Goal: Information Seeking & Learning: Learn about a topic

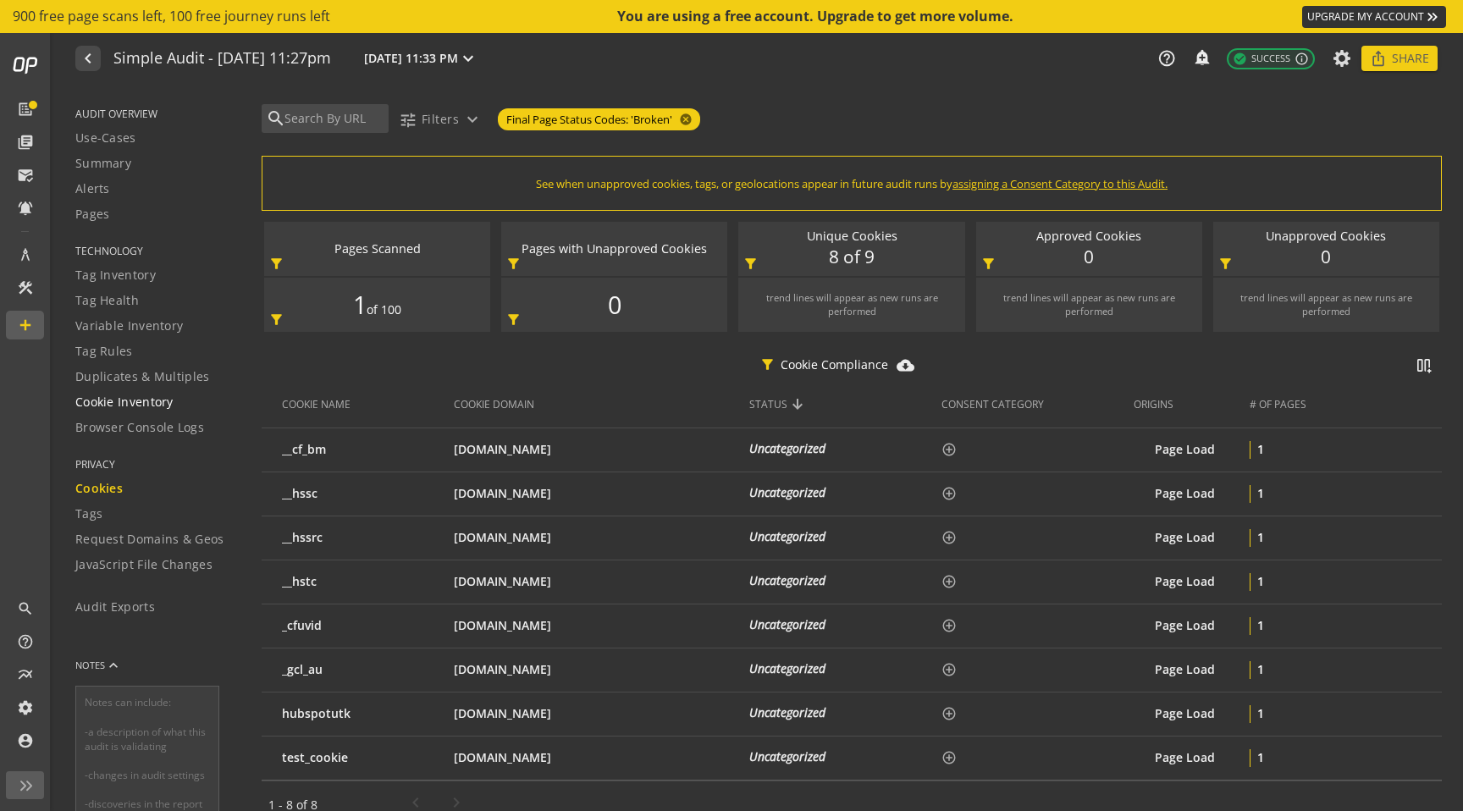
scroll to position [156, 0]
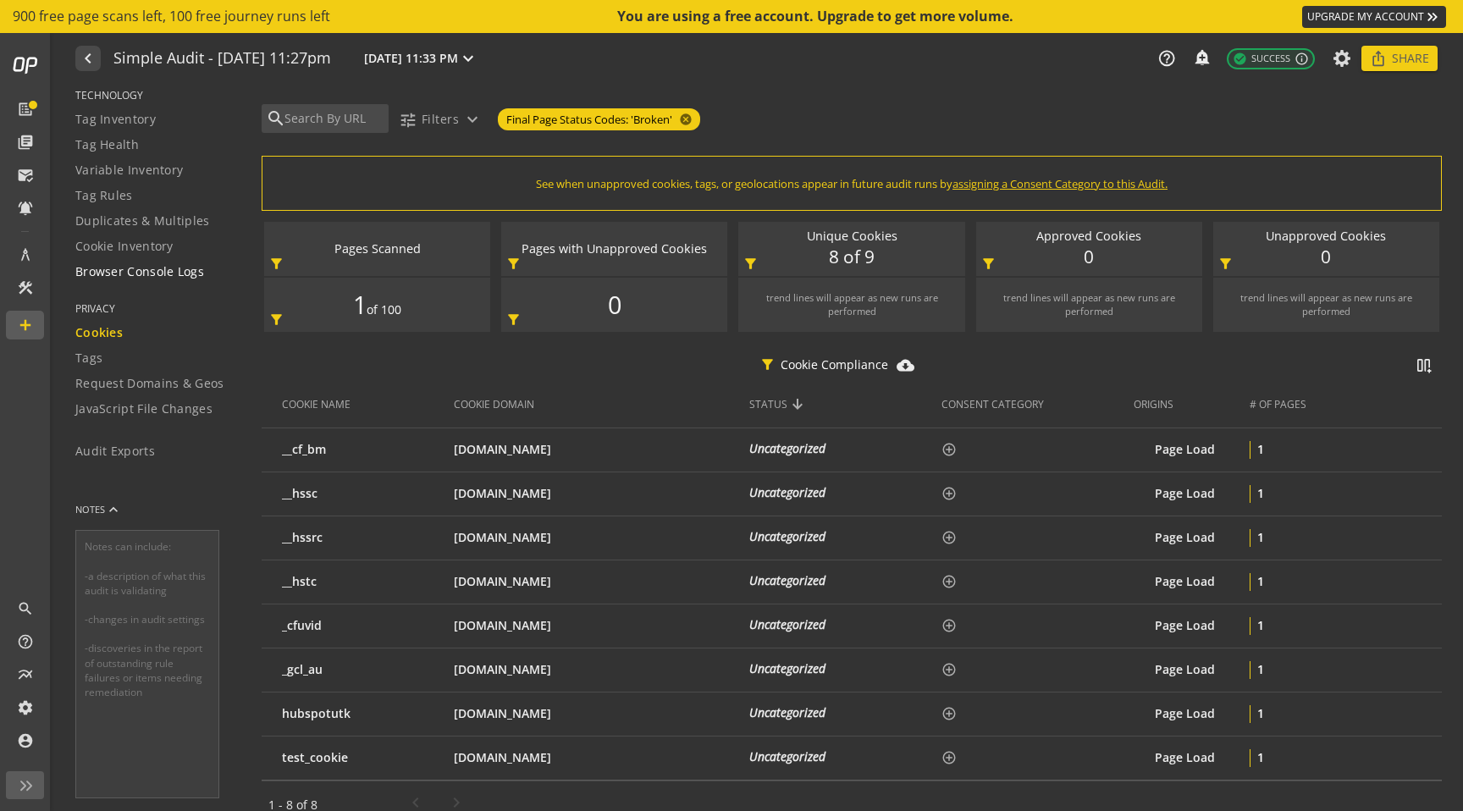
click at [119, 276] on span "Browser Console Logs" at bounding box center [139, 271] width 129 height 17
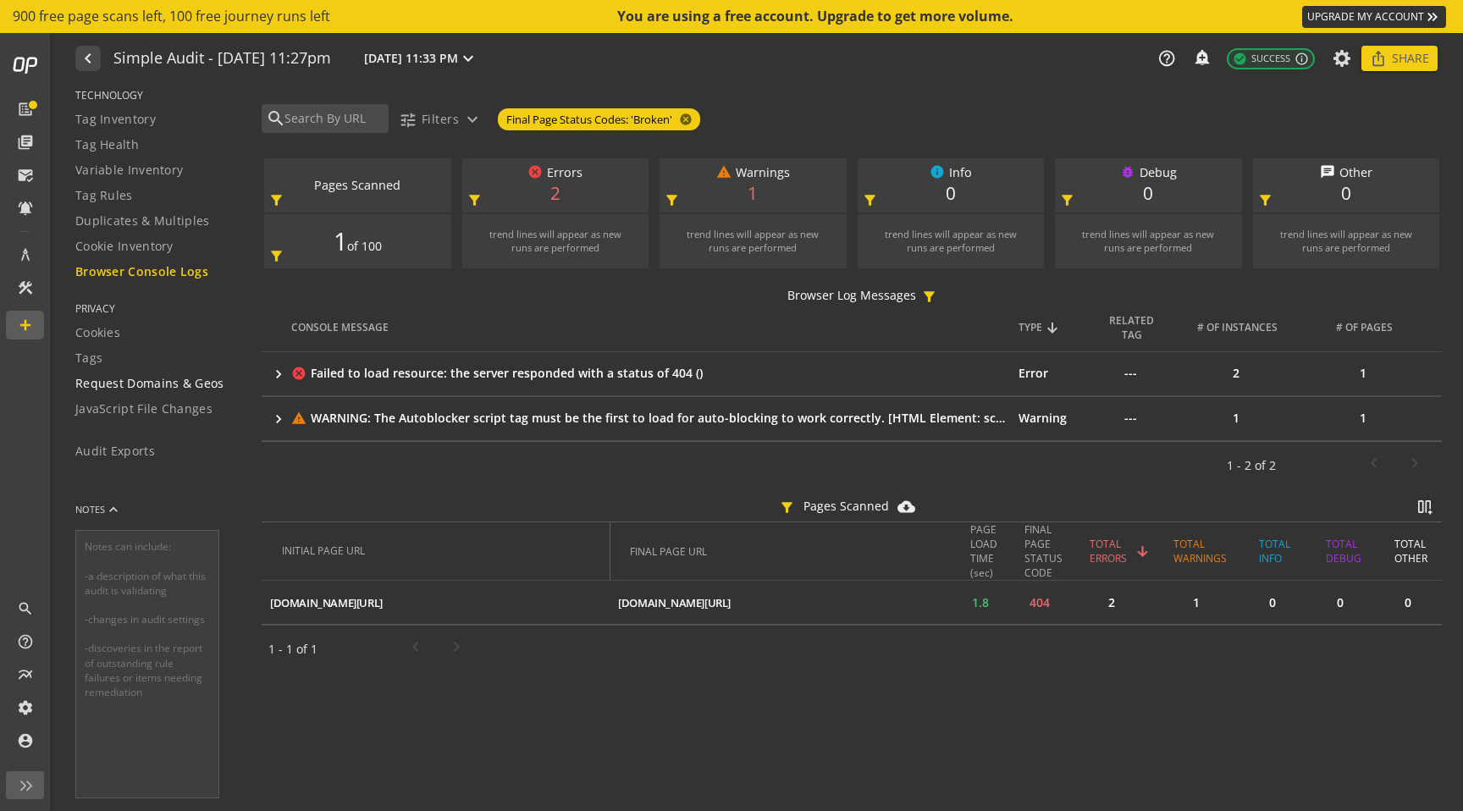
click at [100, 382] on span "Request Domains & Geos" at bounding box center [149, 383] width 149 height 17
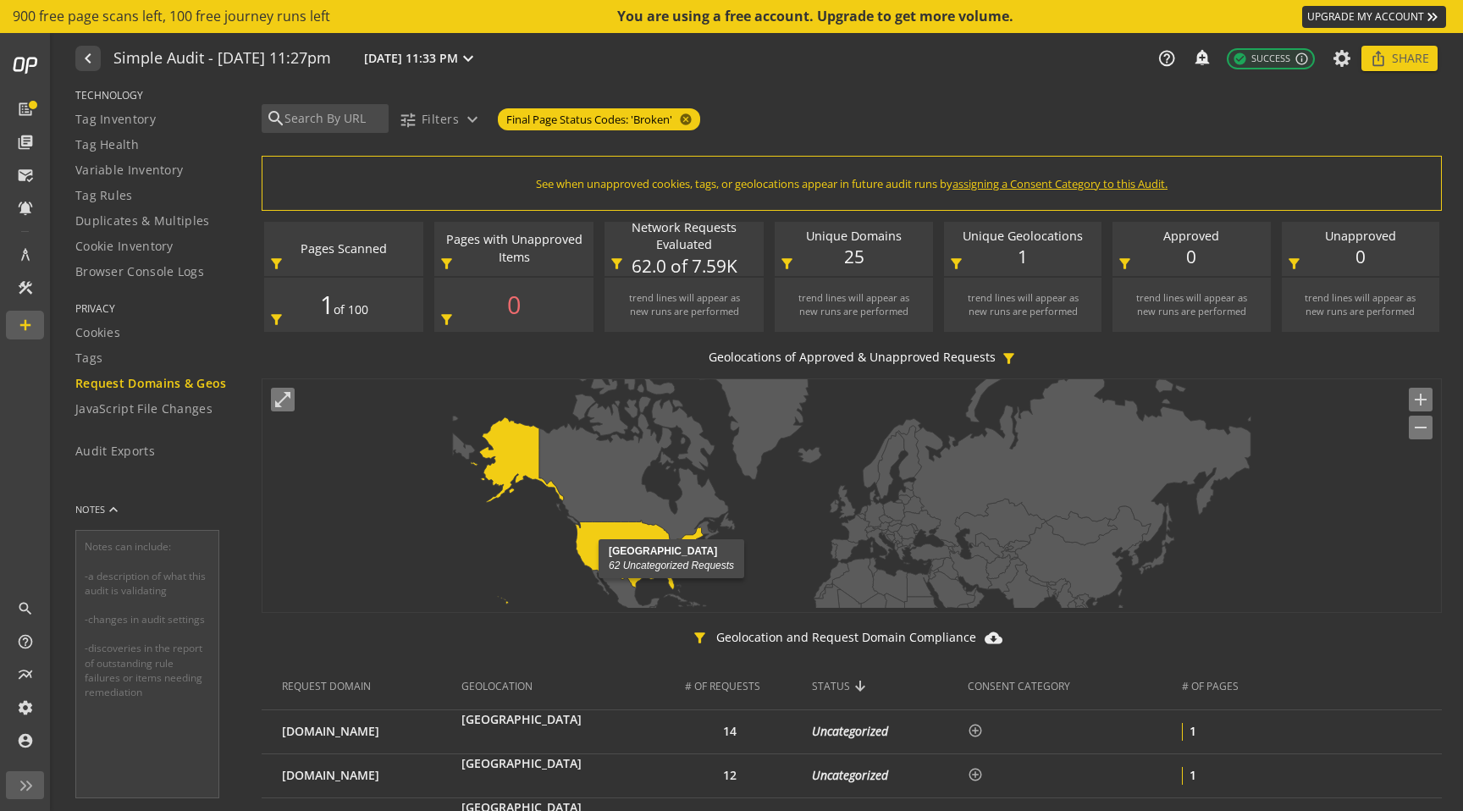
click at [599, 539] on icon at bounding box center [587, 510] width 232 height 187
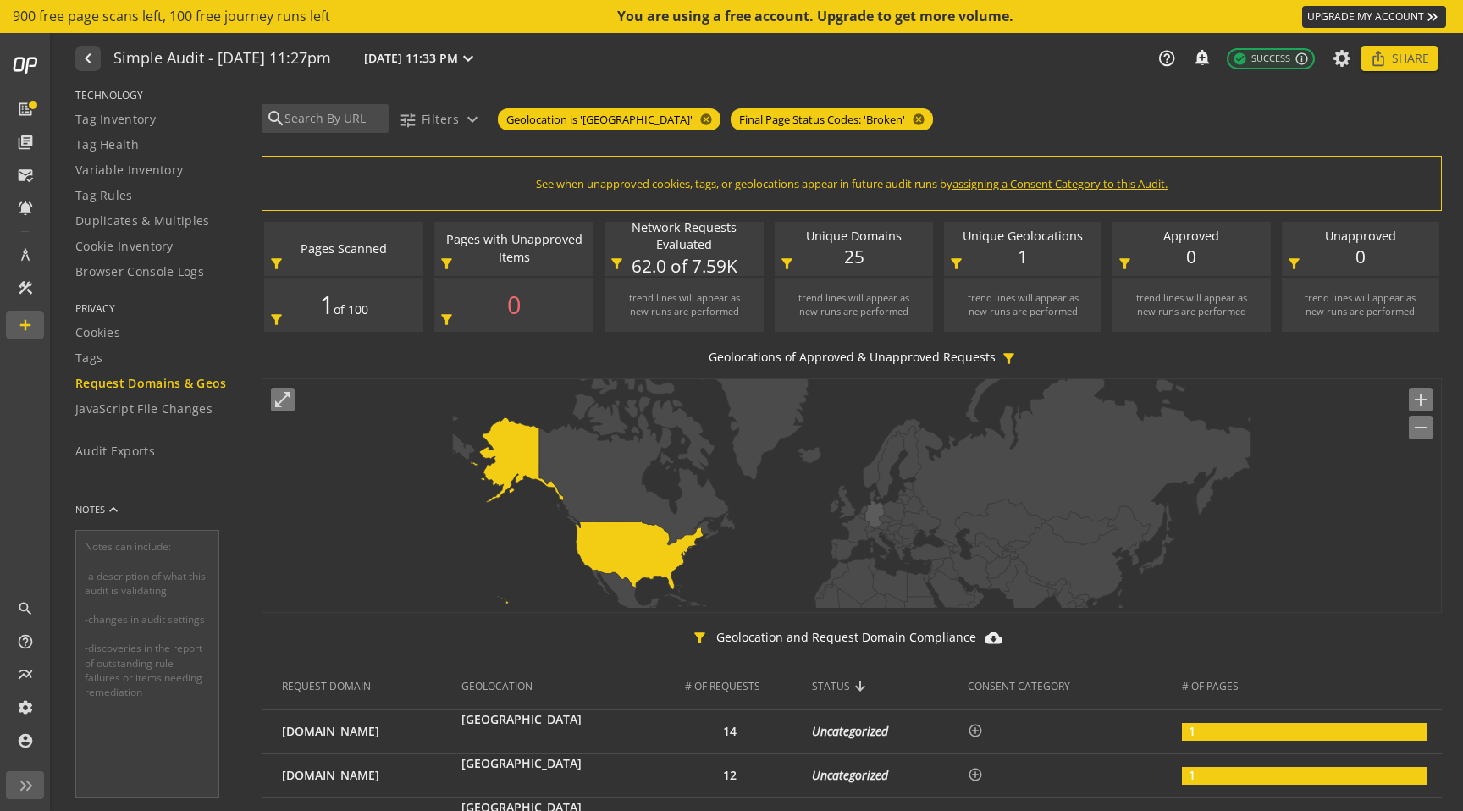
click at [877, 523] on icon at bounding box center [875, 513] width 20 height 27
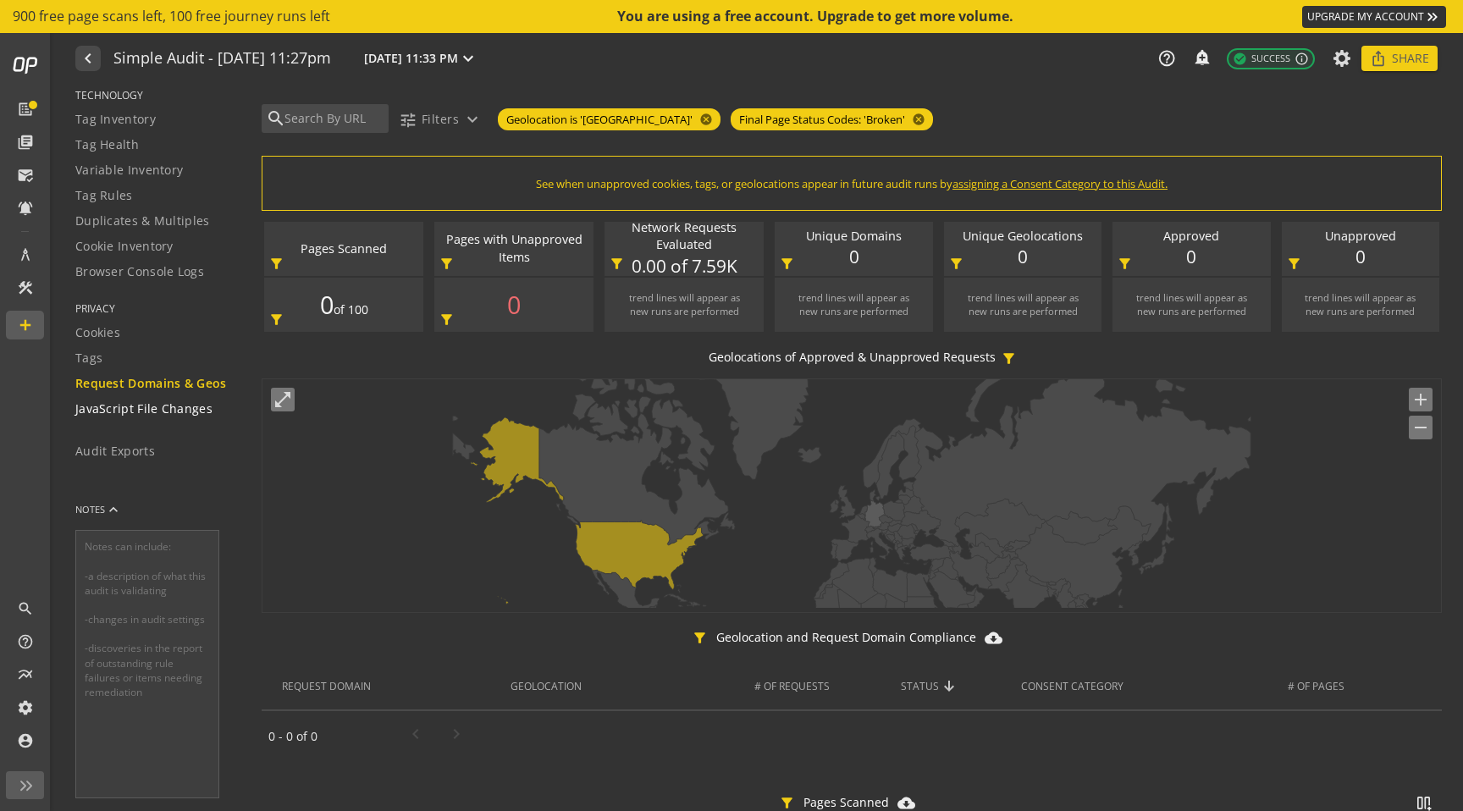
click at [127, 417] on span "JavaScript File Changes" at bounding box center [143, 408] width 137 height 17
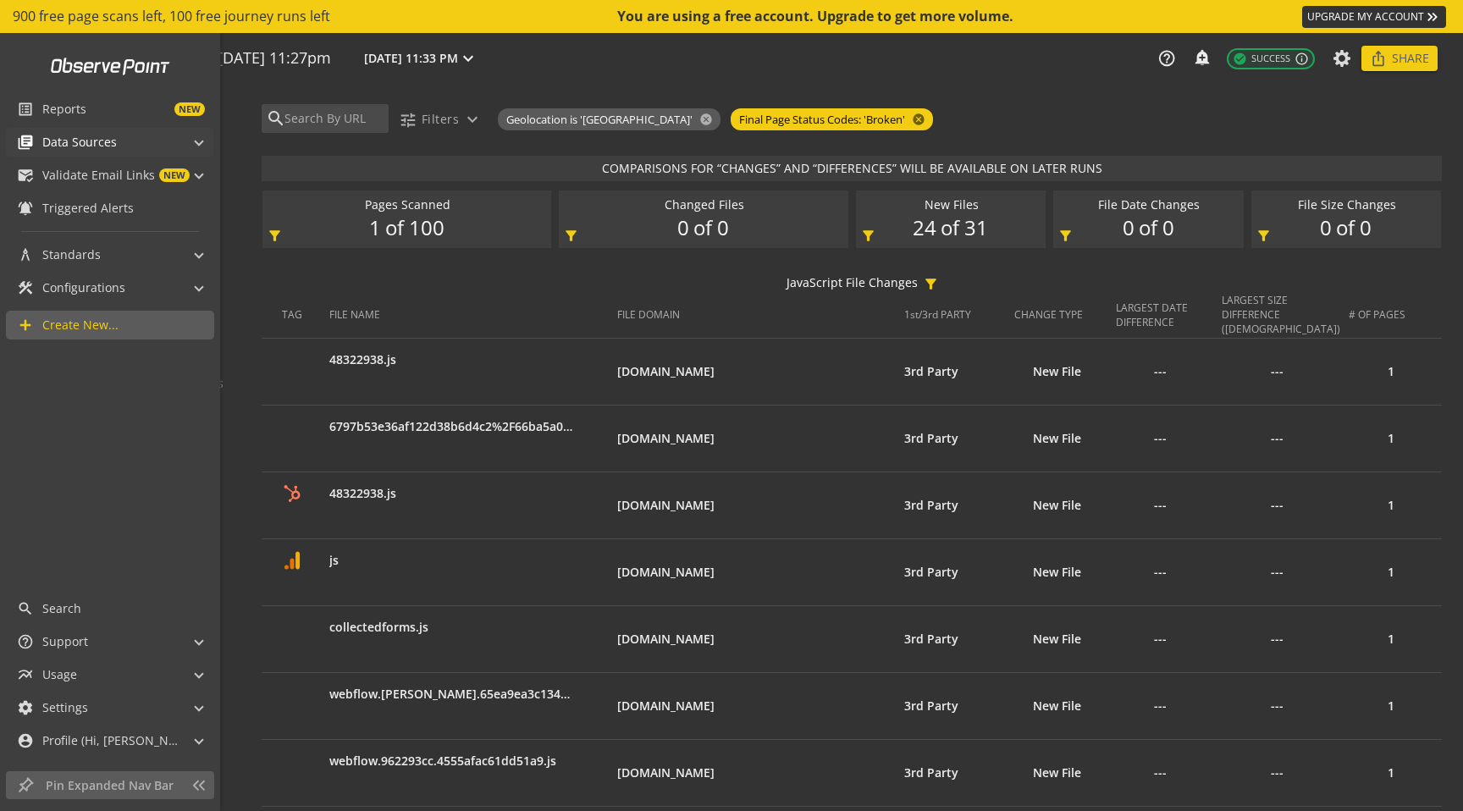
click at [82, 145] on span "Data Sources" at bounding box center [79, 142] width 75 height 17
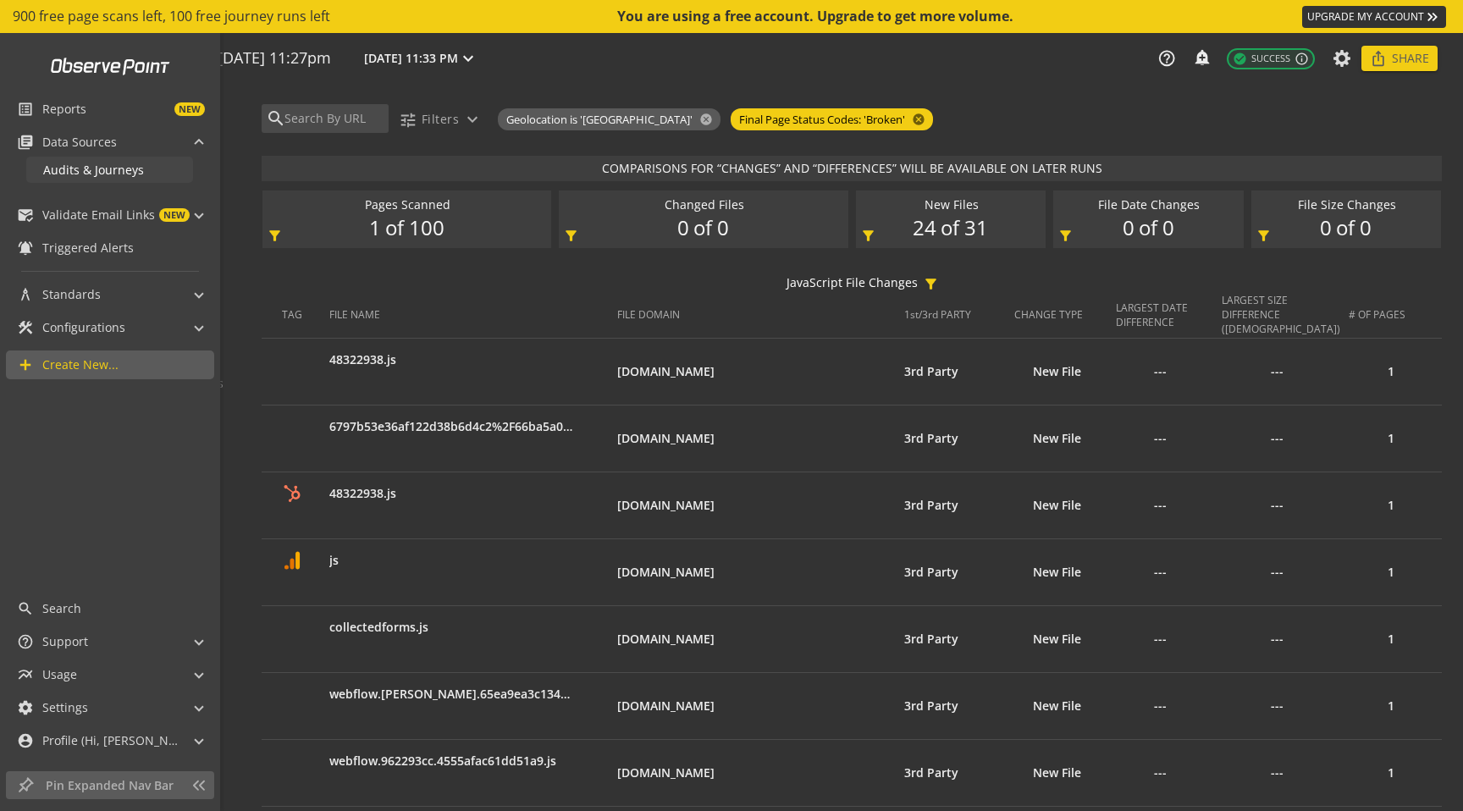
click at [81, 174] on span "Audits & Journeys" at bounding box center [93, 170] width 101 height 16
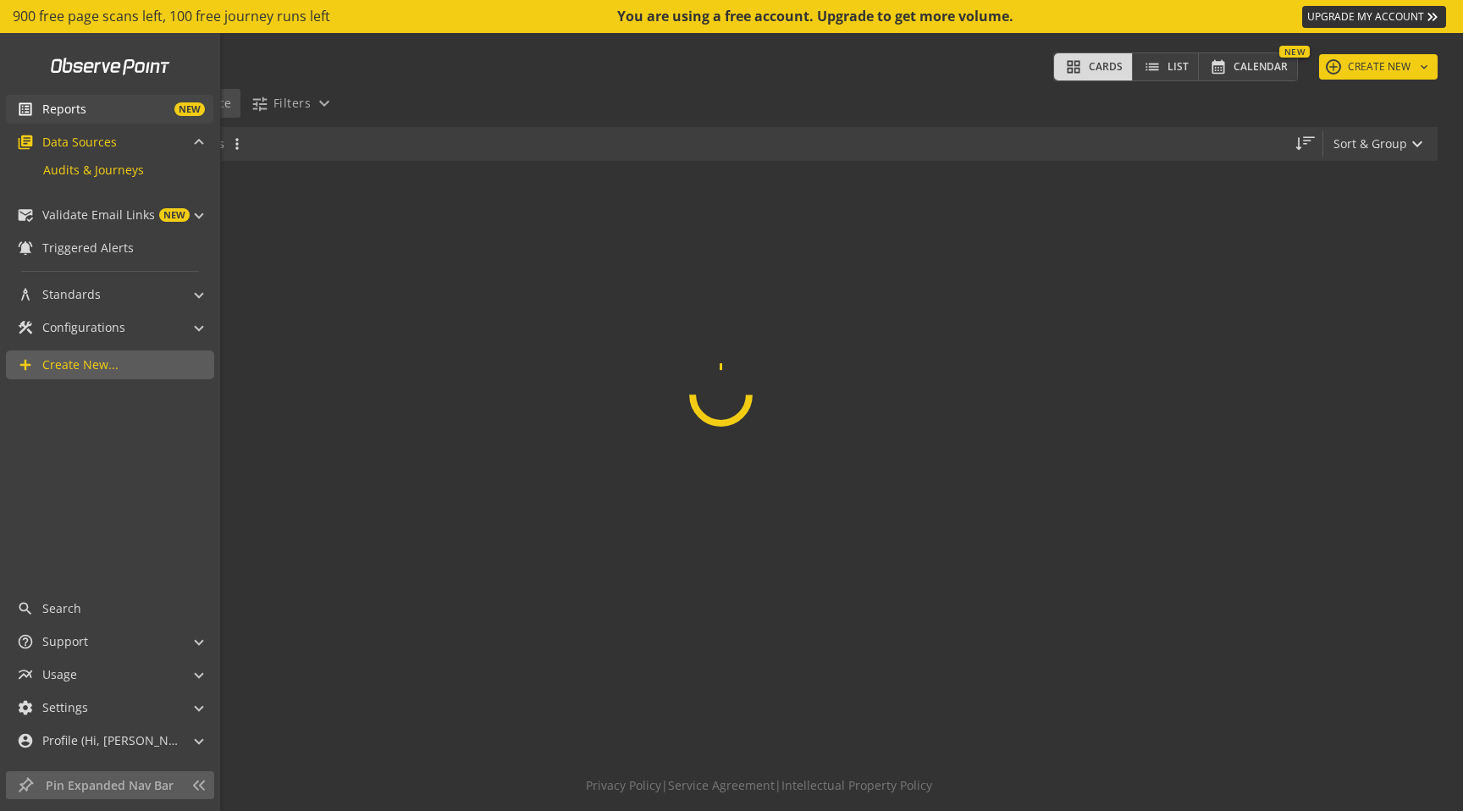
click at [78, 111] on span "Reports" at bounding box center [64, 109] width 44 height 17
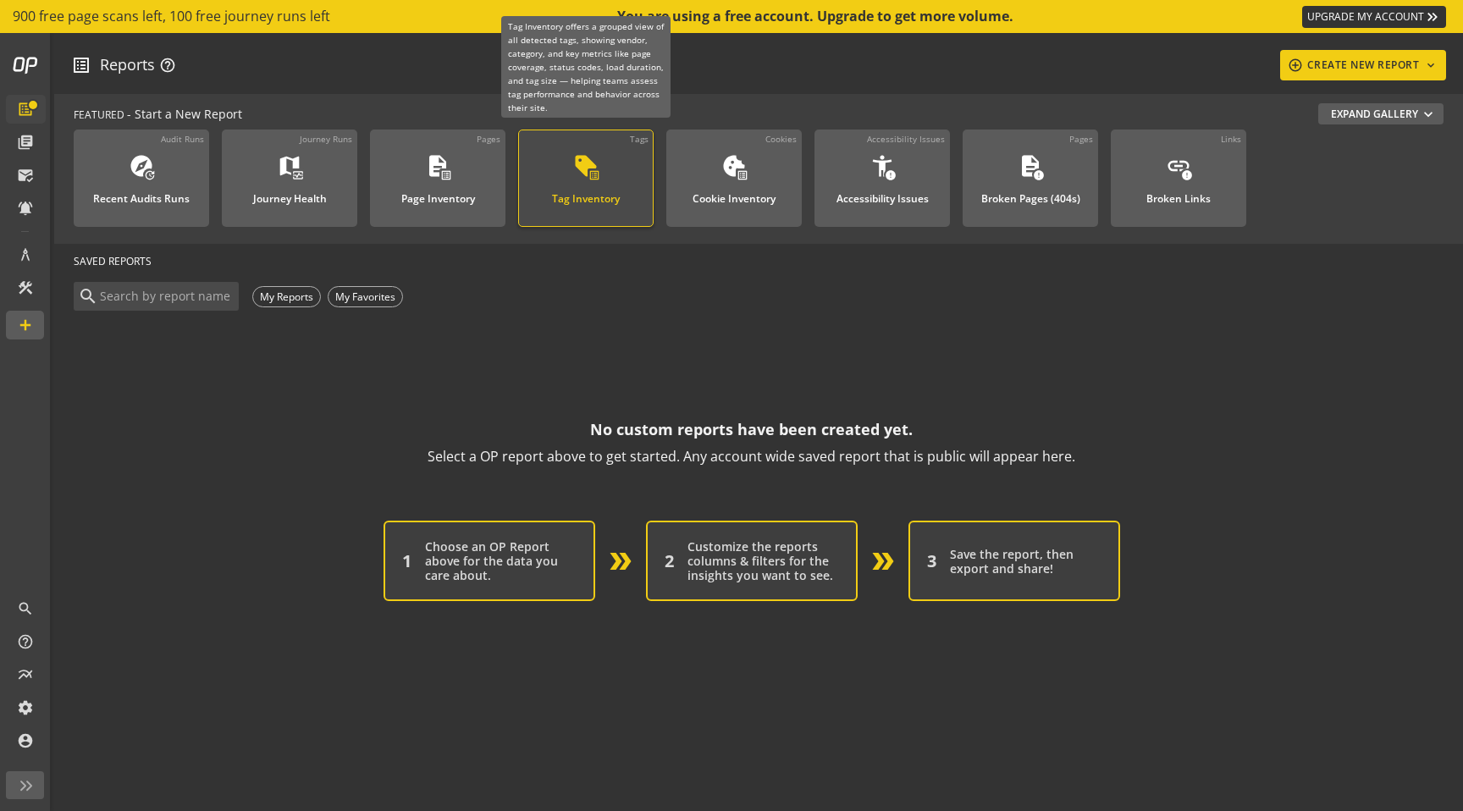
click at [536, 195] on link "Tags sell list_alt Tag Inventory" at bounding box center [585, 178] width 135 height 97
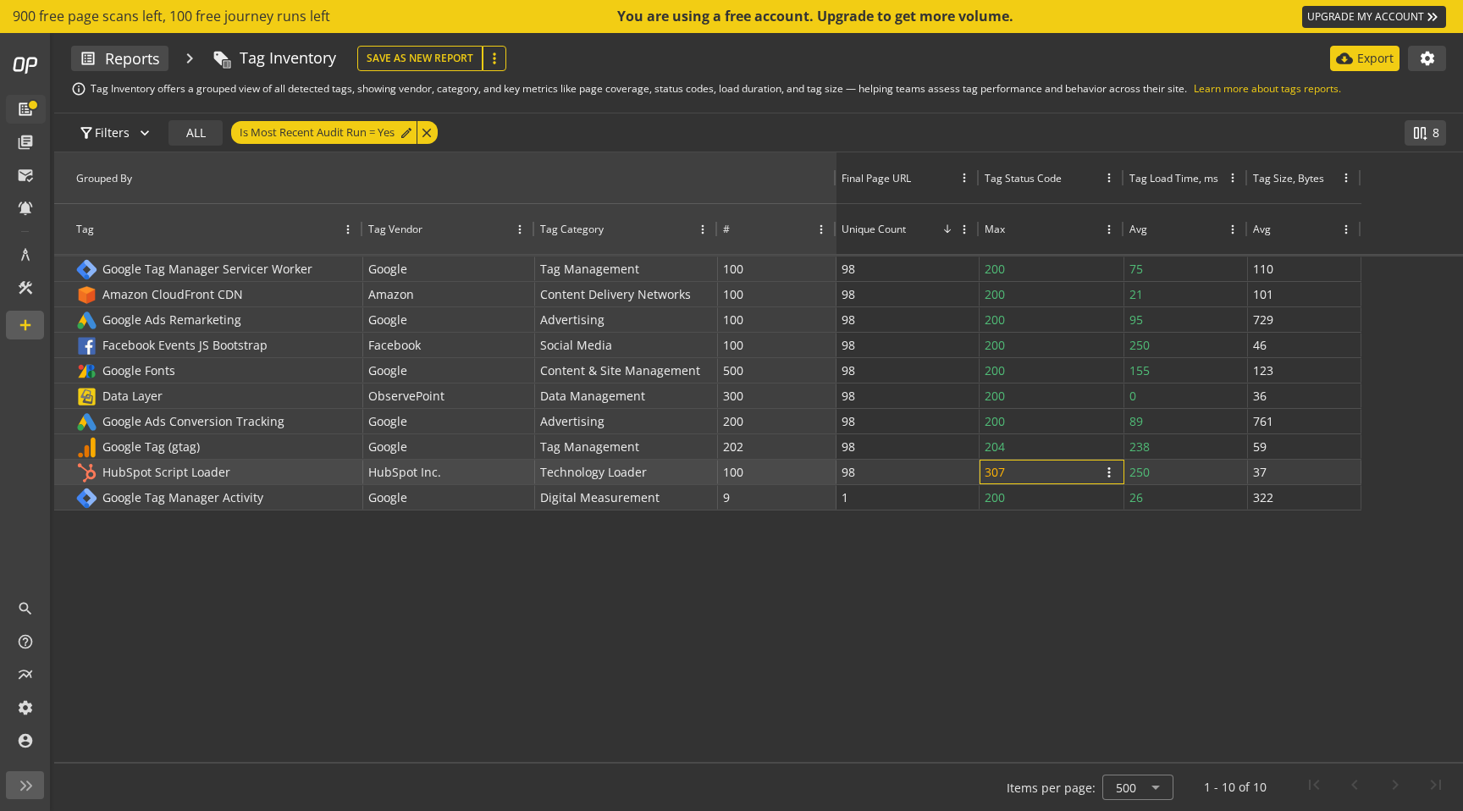
click at [1000, 472] on p "307" at bounding box center [995, 472] width 20 height 25
